Goal: Leave review/rating: Leave review/rating

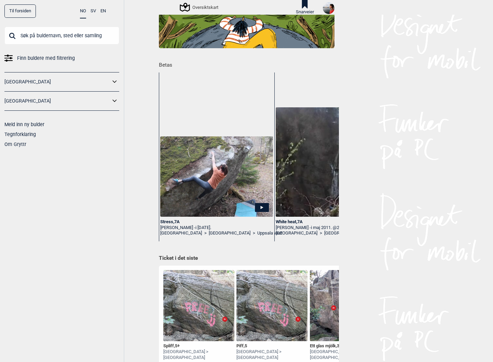
scroll to position [56, 0]
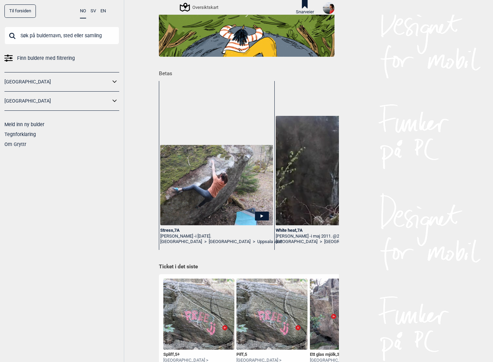
click at [64, 40] on input "text" at bounding box center [61, 36] width 115 height 18
type input "c"
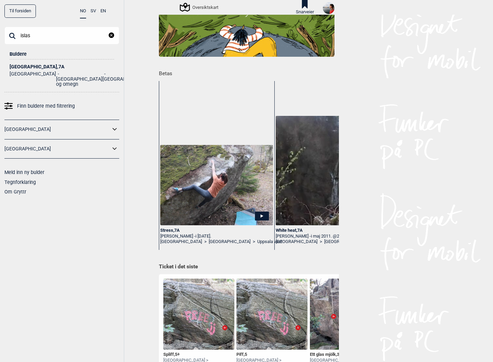
type input "islas"
click at [38, 69] on ul "Norge [GEOGRAPHIC_DATA] og omegn [GEOGRAPHIC_DATA]" at bounding box center [62, 77] width 104 height 17
click at [34, 68] on div "[GEOGRAPHIC_DATA] , 7A" at bounding box center [62, 66] width 104 height 5
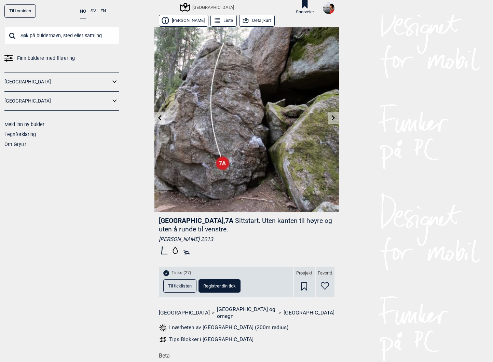
click at [185, 282] on button "Til ticklisten" at bounding box center [179, 285] width 33 height 13
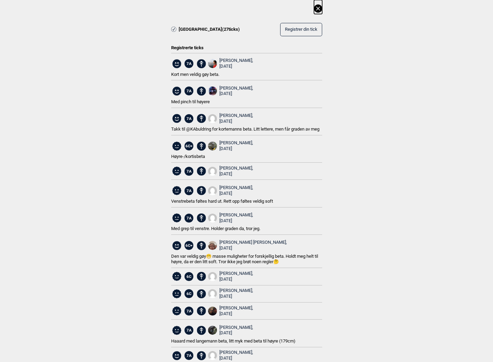
click at [316, 6] on icon at bounding box center [318, 8] width 8 height 8
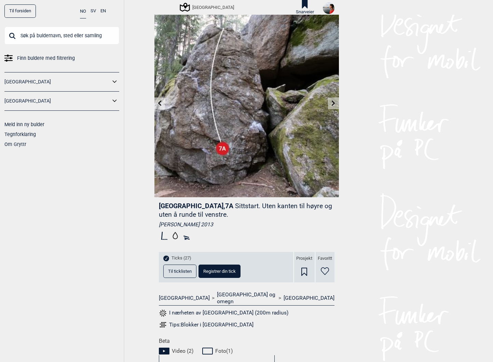
scroll to position [6, 0]
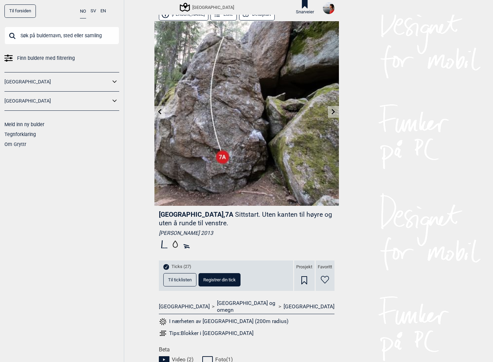
click at [188, 282] on button "Til ticklisten" at bounding box center [179, 279] width 33 height 13
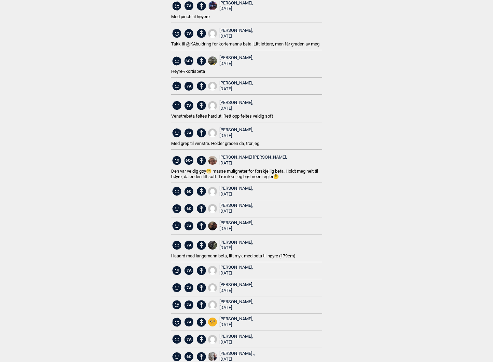
scroll to position [0, 0]
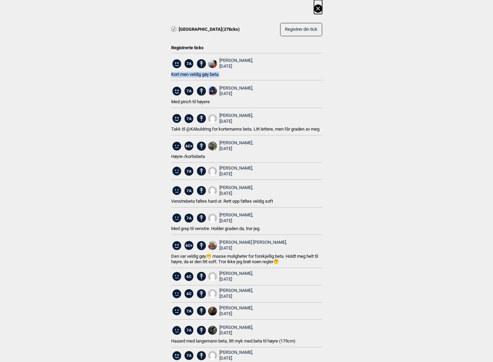
drag, startPoint x: 222, startPoint y: 72, endPoint x: 171, endPoint y: 75, distance: 50.3
click at [171, 75] on div "Kort men veldig gøy beta." at bounding box center [246, 75] width 151 height 6
copy span "Kort men veldig gøy beta."
click at [264, 59] on div "7A [PERSON_NAME], [DATE]" at bounding box center [246, 64] width 151 height 16
click at [213, 60] on img at bounding box center [212, 63] width 9 height 9
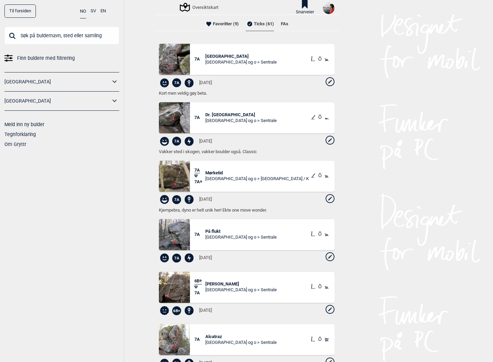
click at [330, 81] on icon at bounding box center [329, 82] width 3 height 3
select select "384"
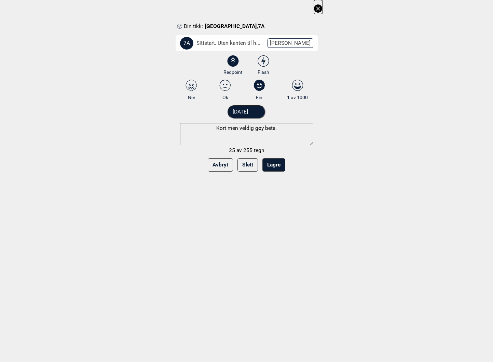
click at [227, 126] on textarea "Kort men veldig gøy beta." at bounding box center [246, 134] width 133 height 22
click at [266, 129] on textarea "Kort men veldig gøy beta." at bounding box center [246, 134] width 133 height 22
type textarea "Veldig gøy og teknisk"
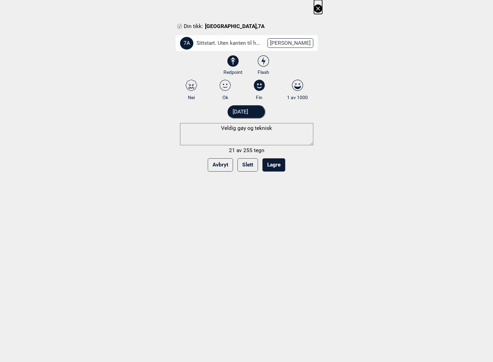
click at [276, 165] on button "Lagre" at bounding box center [273, 164] width 23 height 13
